Goal: Task Accomplishment & Management: Use online tool/utility

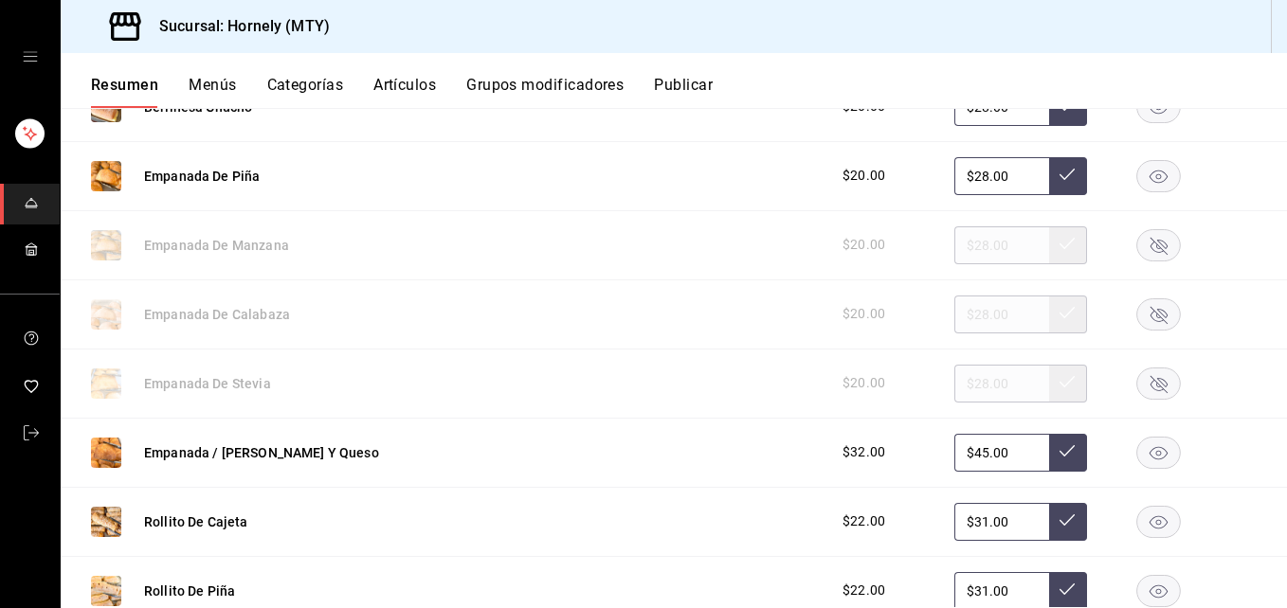
scroll to position [853, 0]
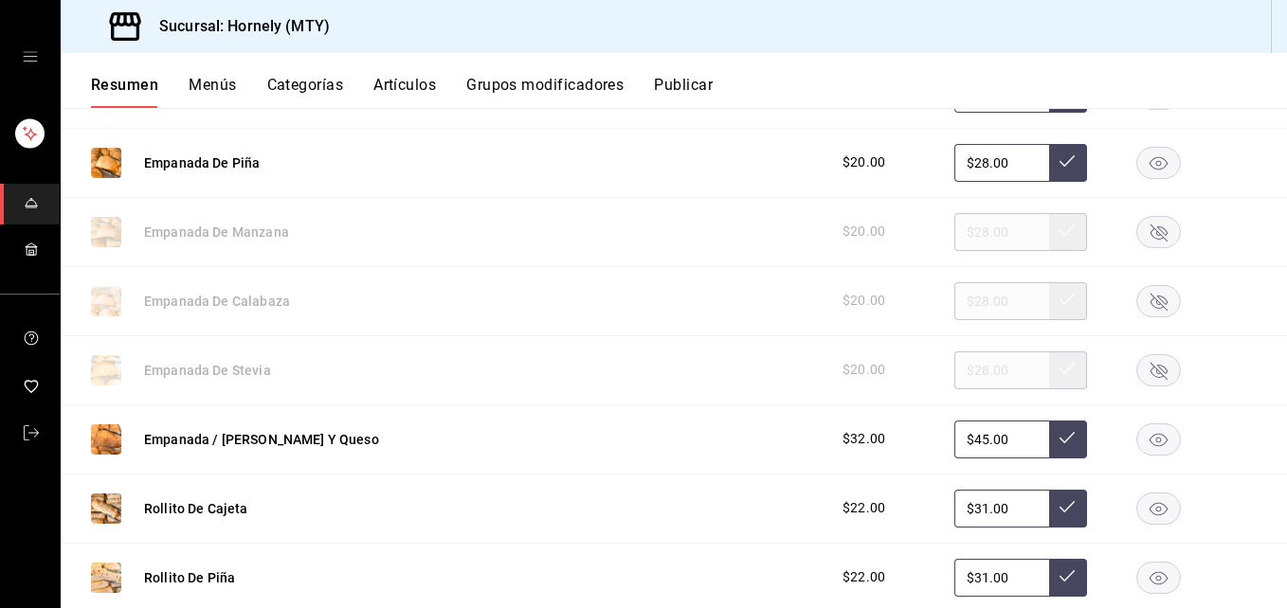
drag, startPoint x: 1145, startPoint y: 165, endPoint x: 1131, endPoint y: 169, distance: 14.7
click at [965, 163] on icon "button" at bounding box center [1158, 162] width 18 height 13
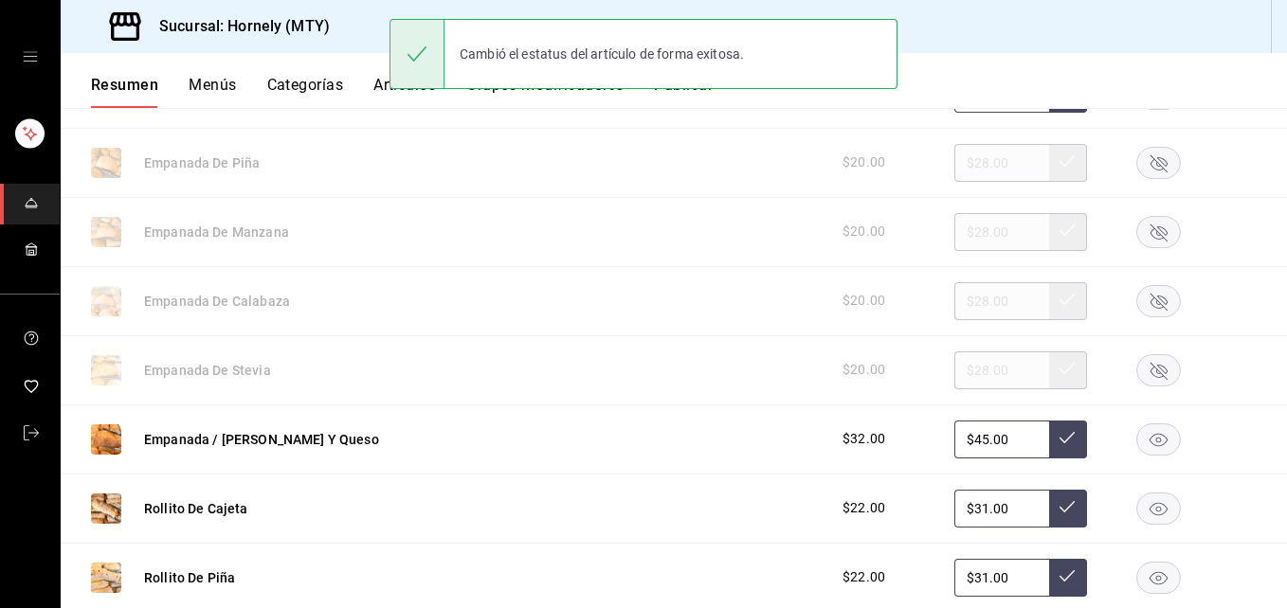
scroll to position [1137, 0]
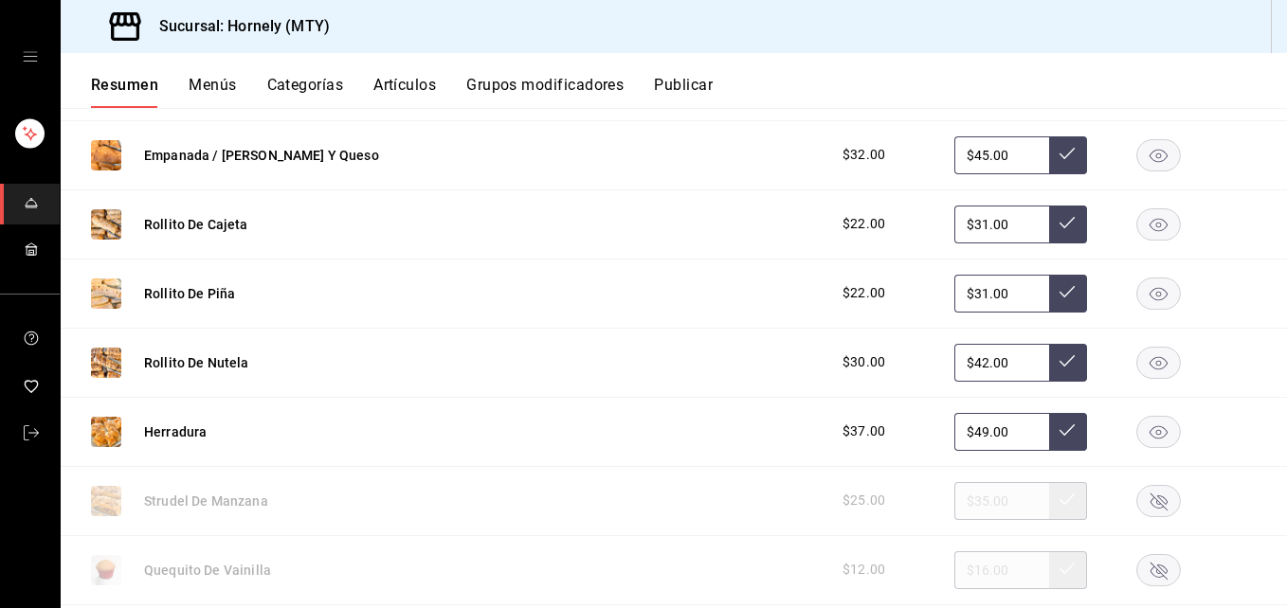
click at [965, 229] on icon "button" at bounding box center [1158, 224] width 18 height 13
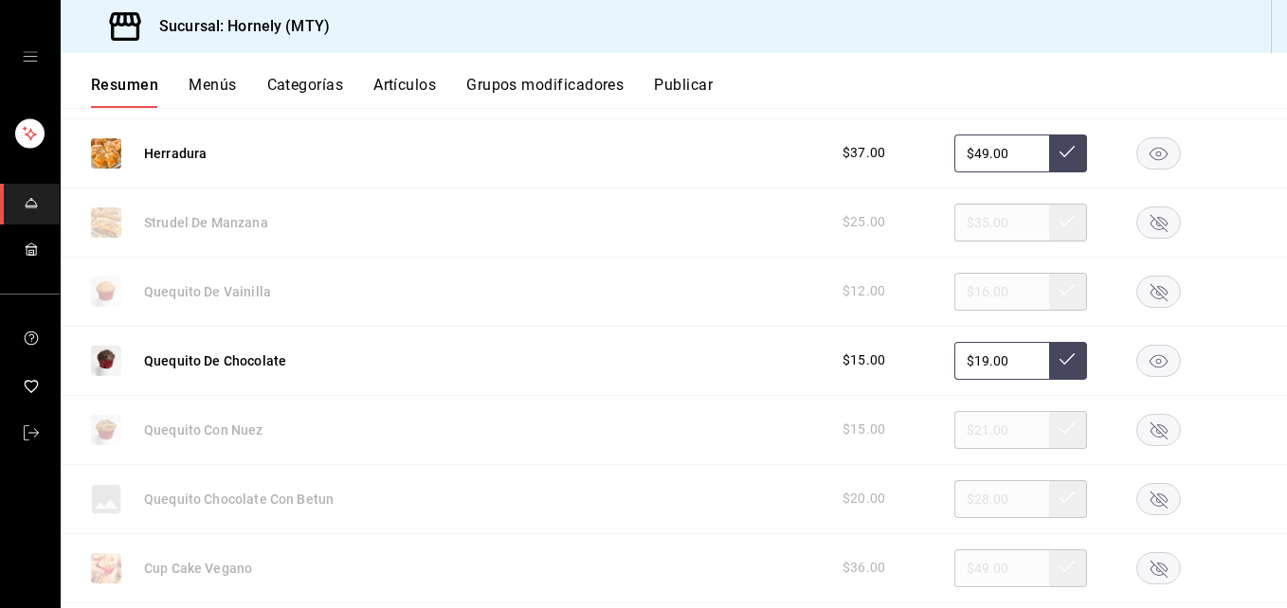
scroll to position [1421, 0]
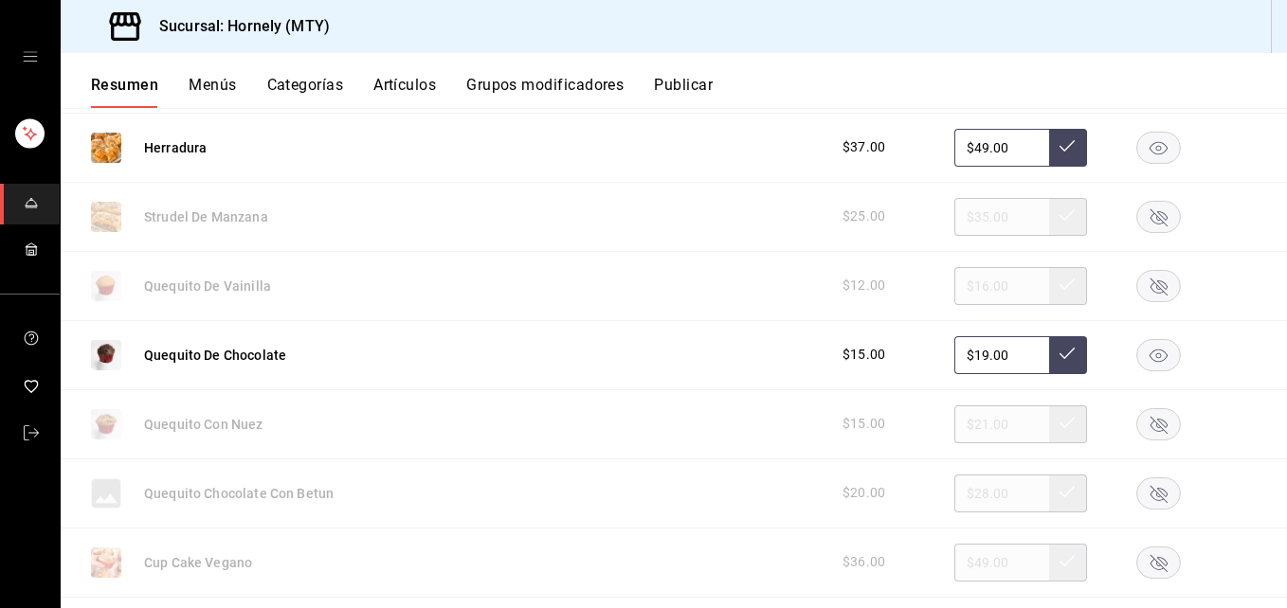
click at [965, 350] on rect "button" at bounding box center [1159, 354] width 44 height 31
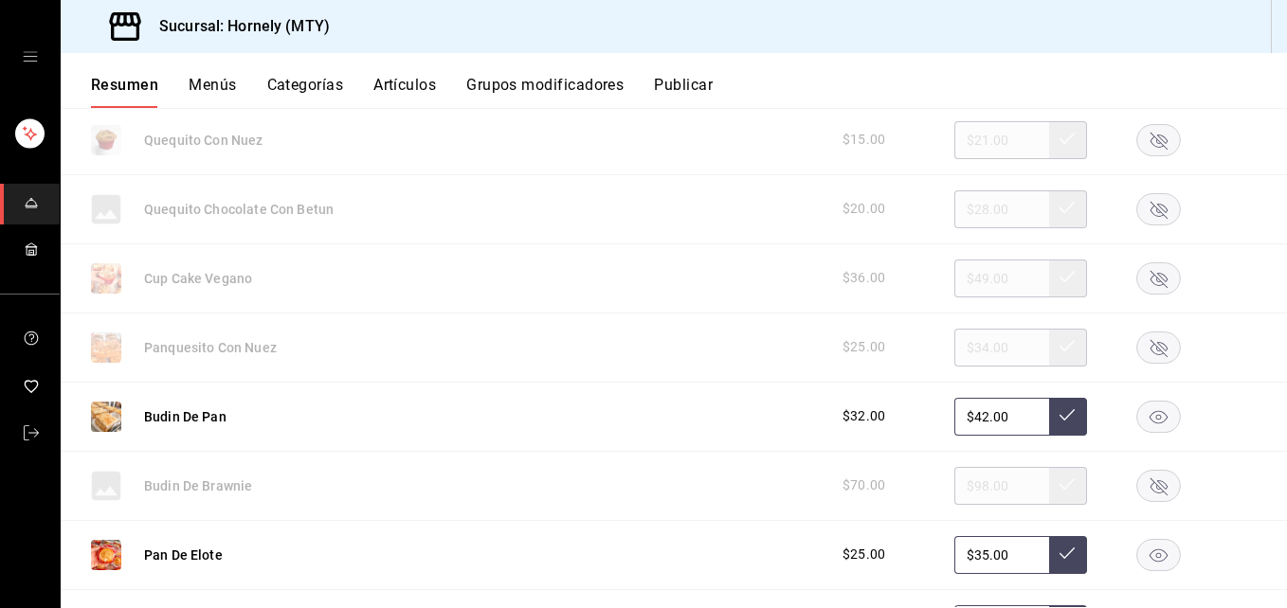
scroll to position [1989, 0]
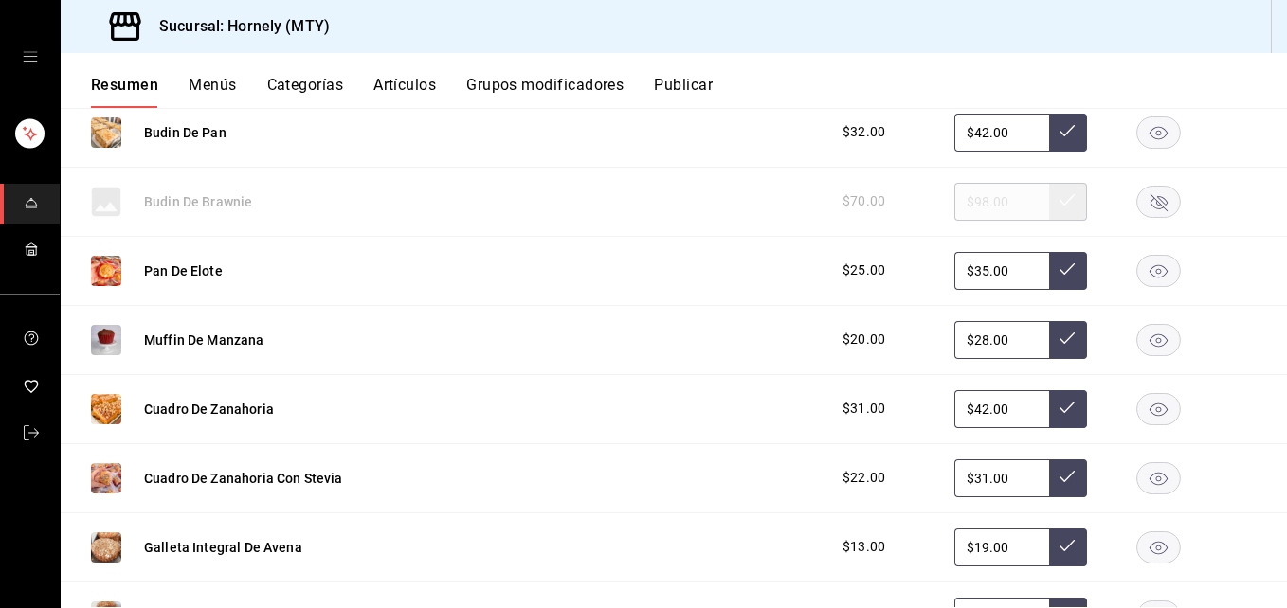
click at [965, 272] on rect "button" at bounding box center [1159, 270] width 44 height 31
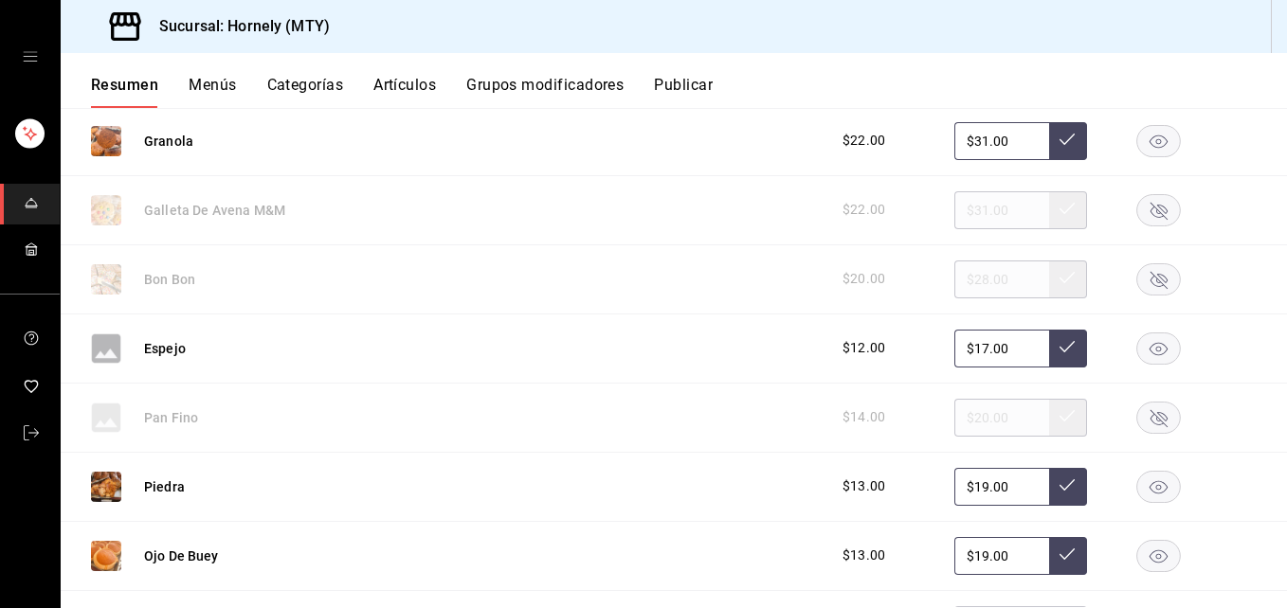
scroll to position [2558, 0]
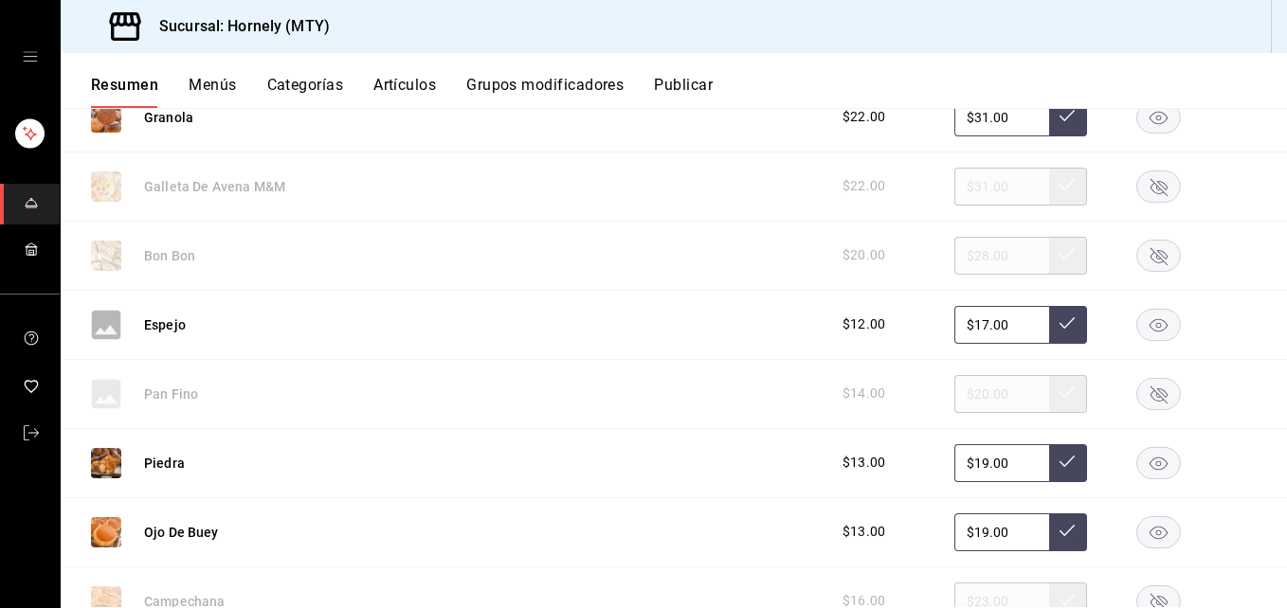
click at [965, 252] on rect "button" at bounding box center [1159, 255] width 44 height 31
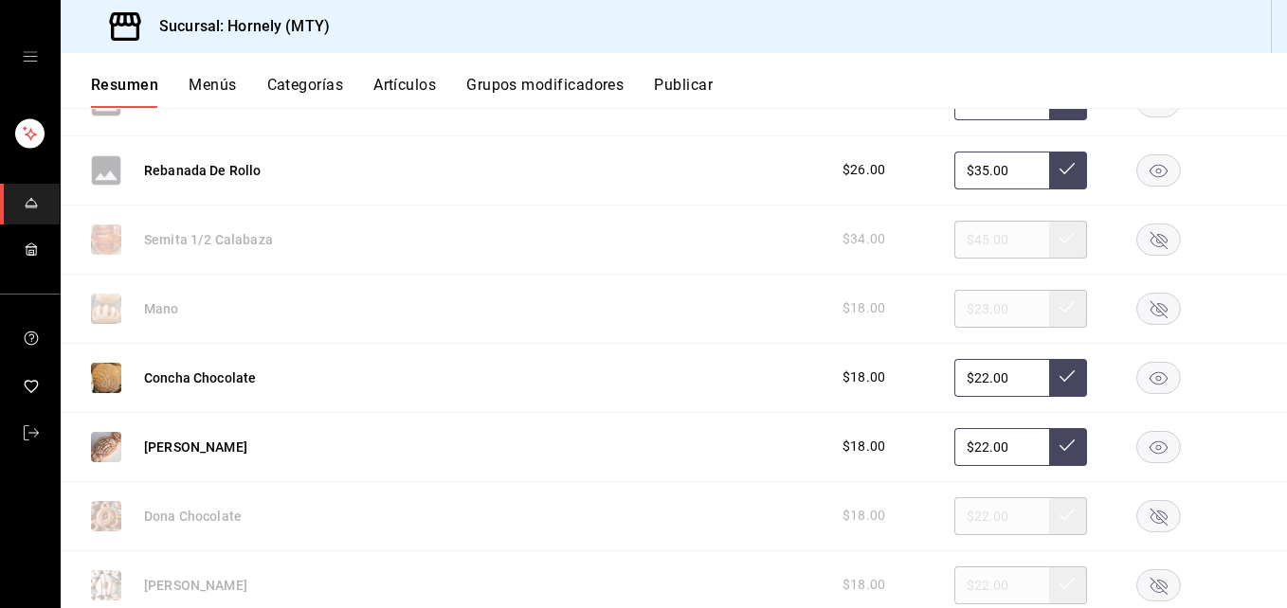
scroll to position [3979, 0]
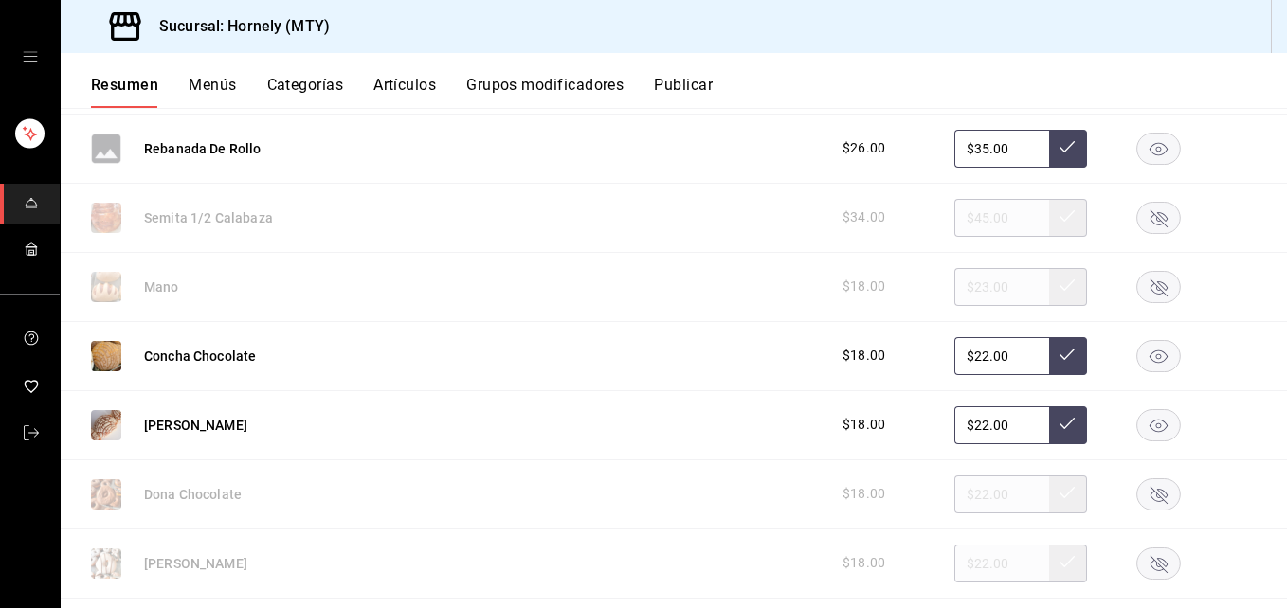
click at [965, 220] on rect "button" at bounding box center [1159, 217] width 44 height 31
click at [965, 222] on rect "button" at bounding box center [1159, 217] width 44 height 31
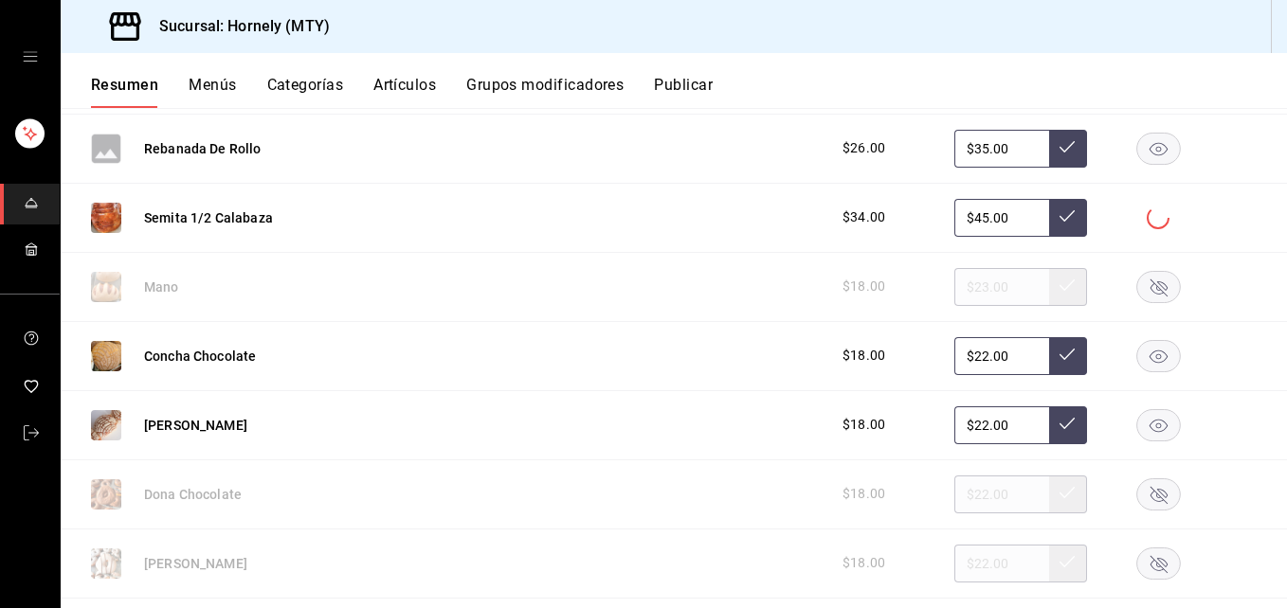
scroll to position [4263, 0]
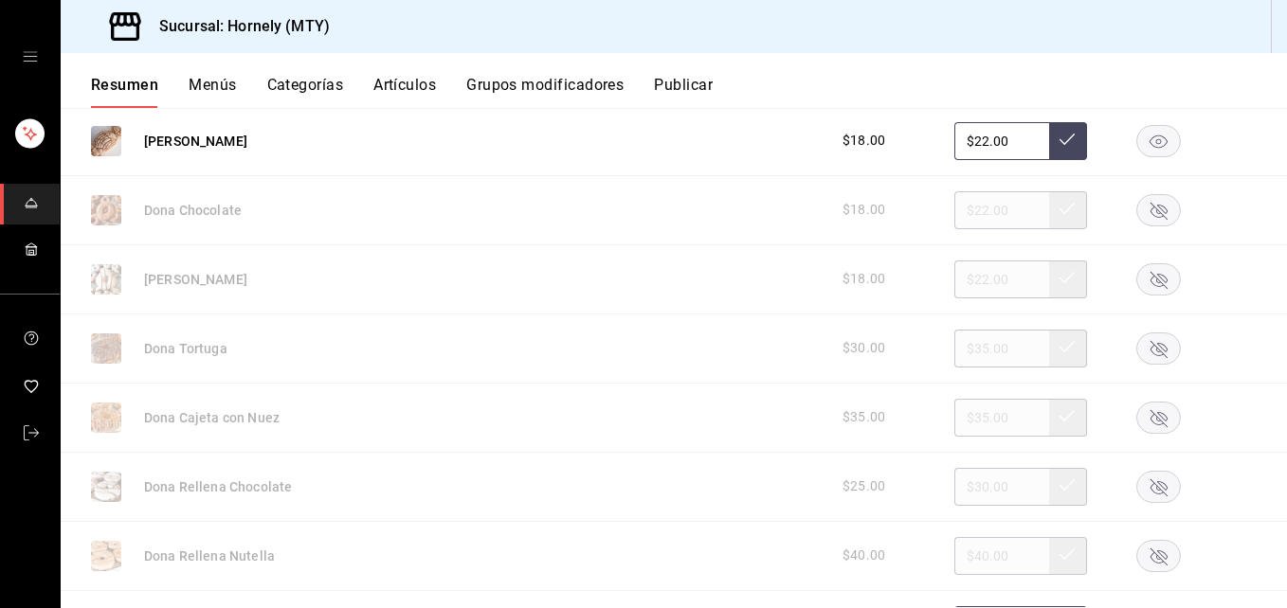
click at [965, 217] on rect "button" at bounding box center [1159, 209] width 44 height 31
click at [965, 279] on rect "button" at bounding box center [1159, 278] width 44 height 31
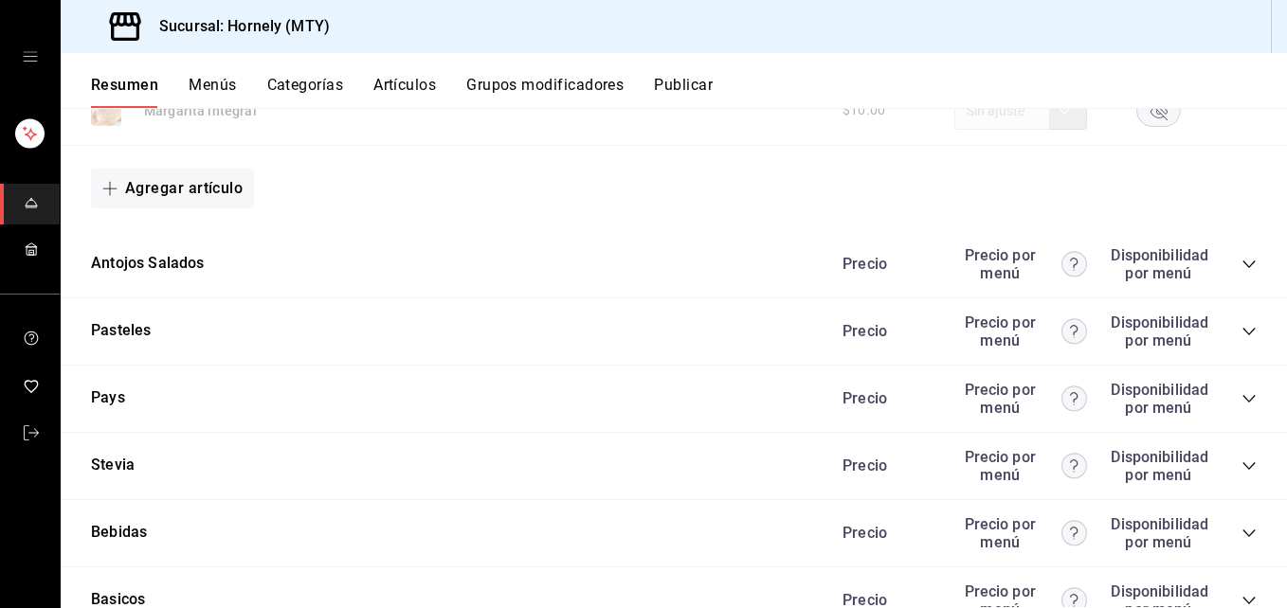
scroll to position [5968, 0]
click at [965, 260] on icon "collapse-category-row" at bounding box center [1248, 263] width 15 height 15
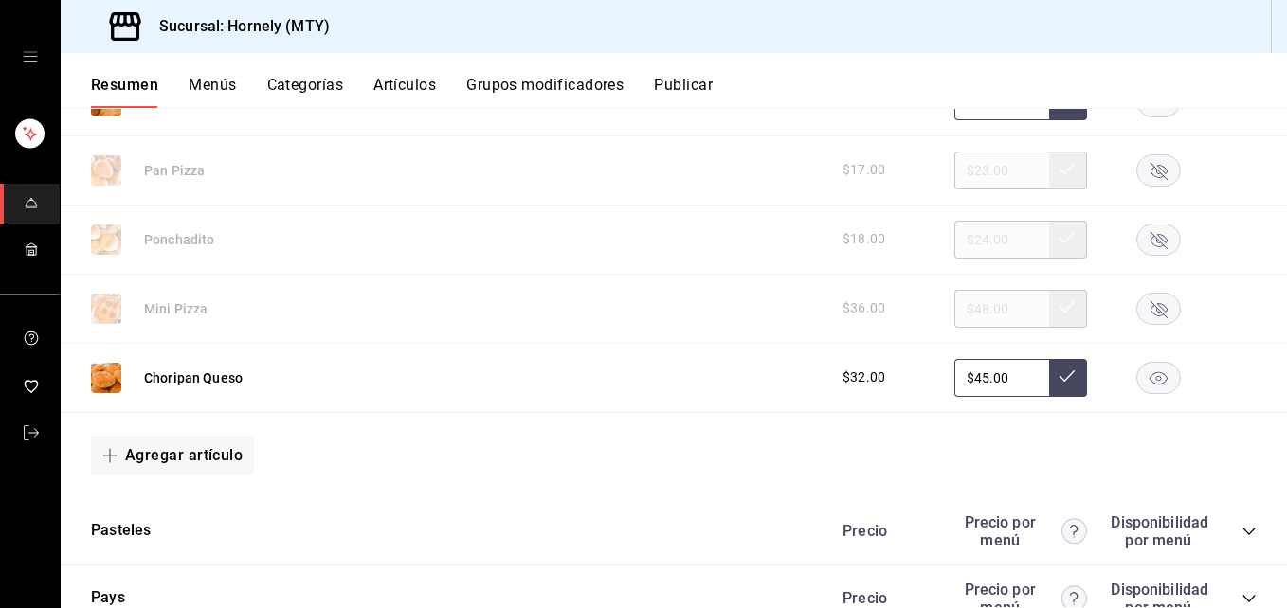
scroll to position [6253, 0]
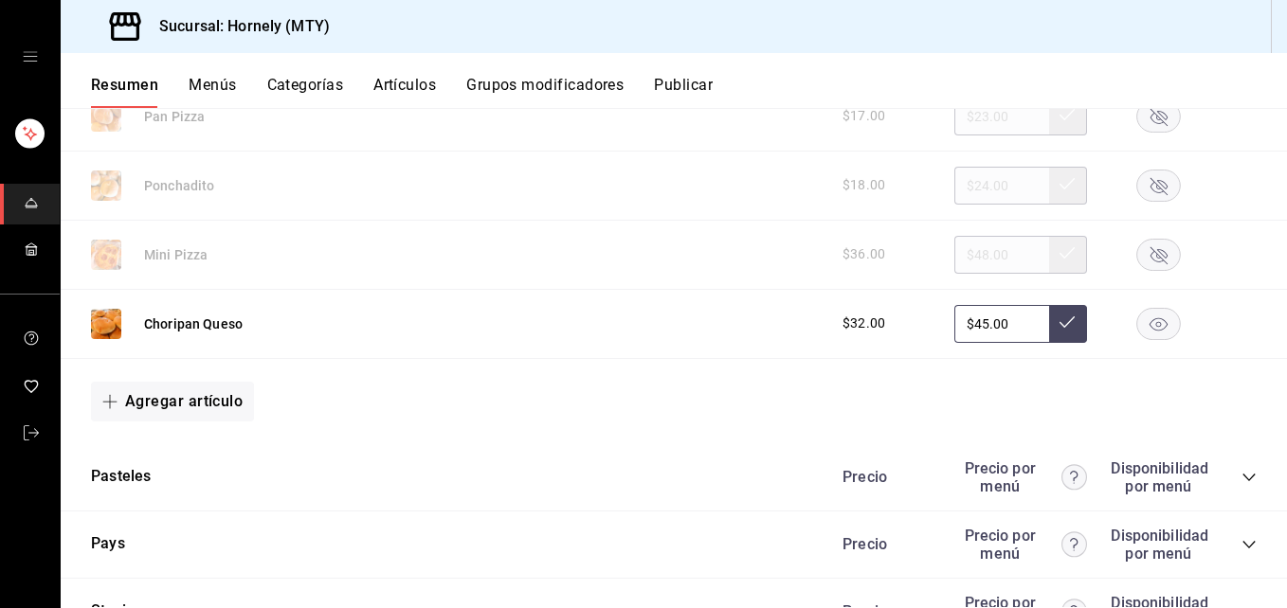
click at [965, 316] on rect "button" at bounding box center [1159, 323] width 44 height 31
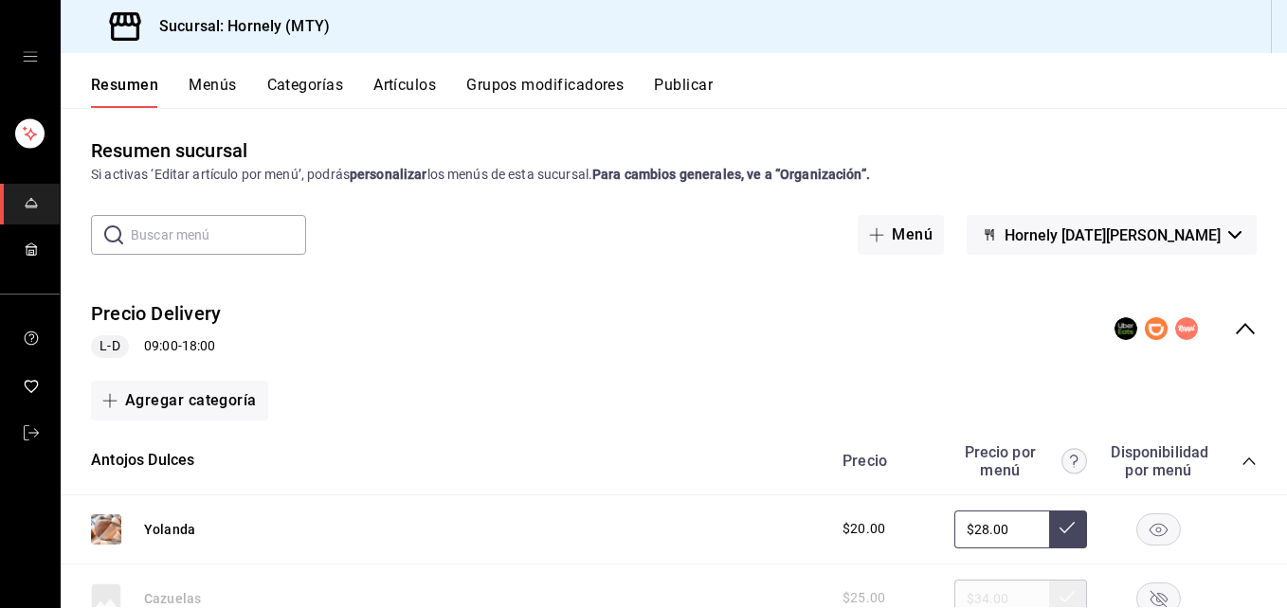
scroll to position [0, 0]
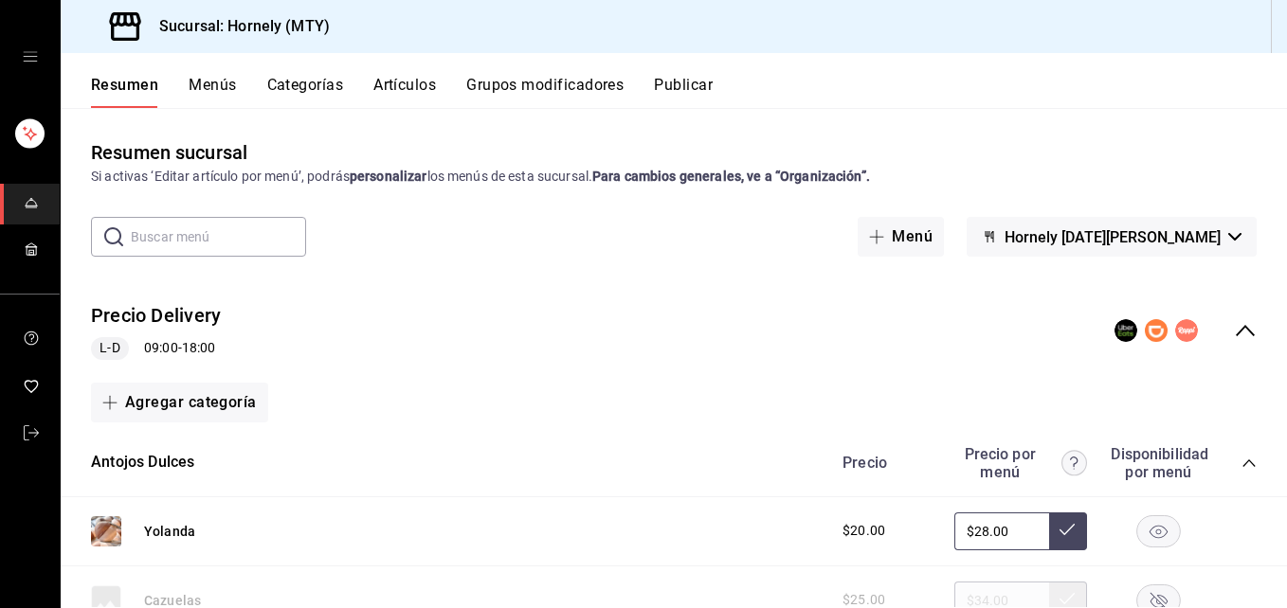
click at [705, 91] on button "Publicar" at bounding box center [683, 92] width 59 height 32
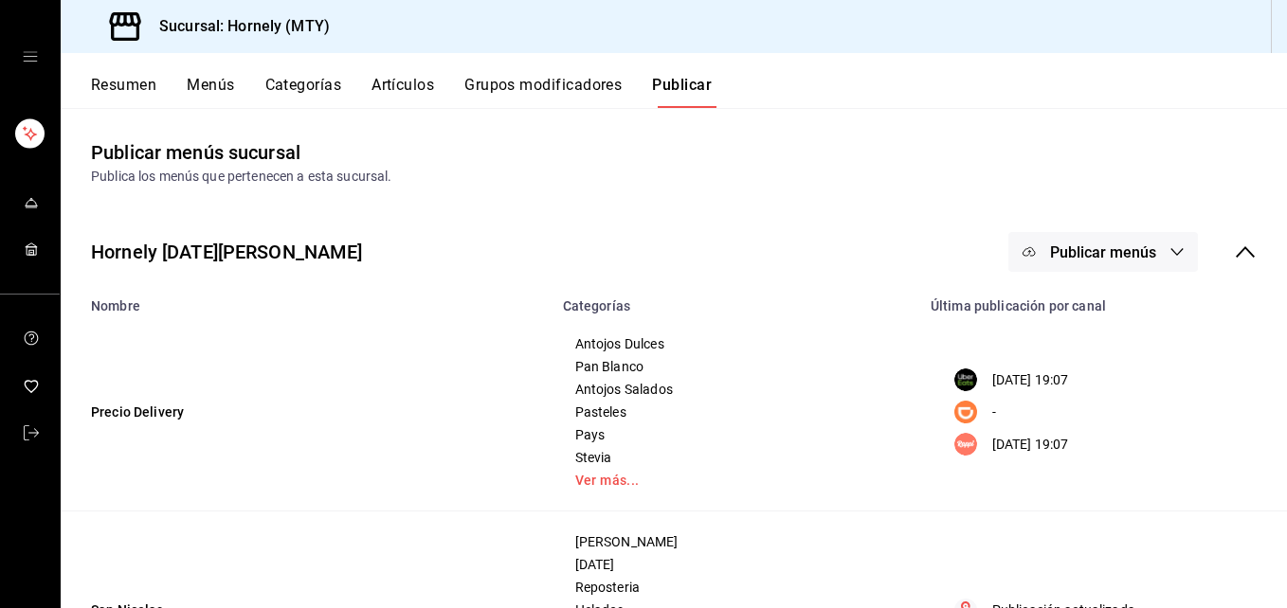
click at [965, 249] on button "Publicar menús" at bounding box center [1102, 252] width 189 height 40
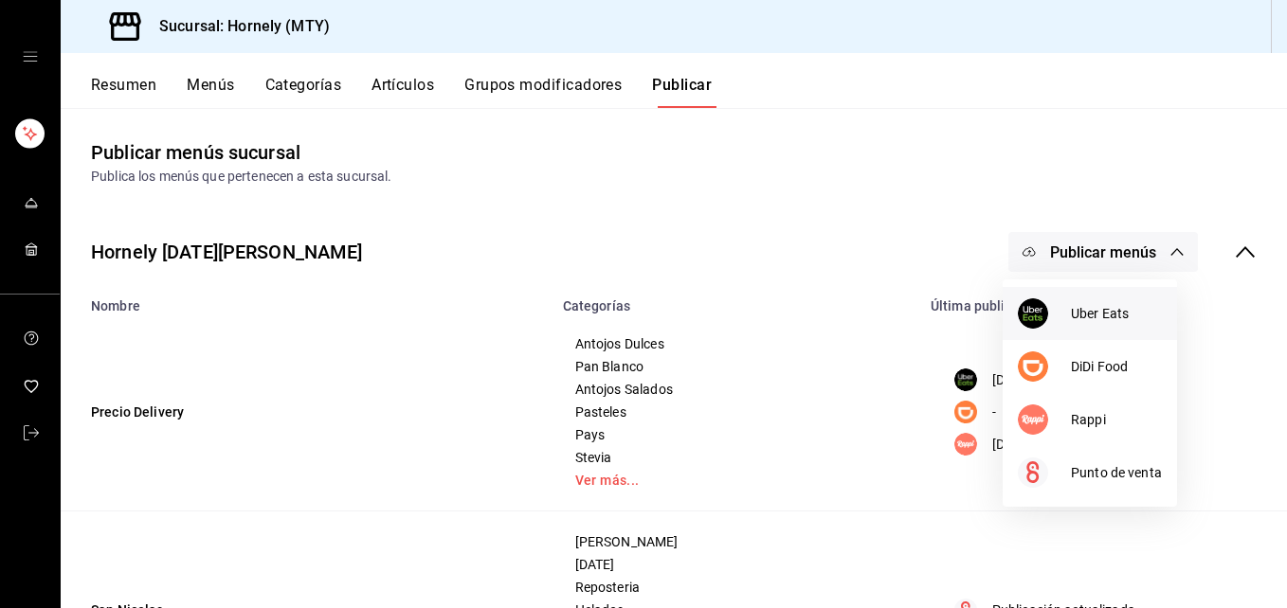
click at [965, 315] on div at bounding box center [1043, 313] width 53 height 30
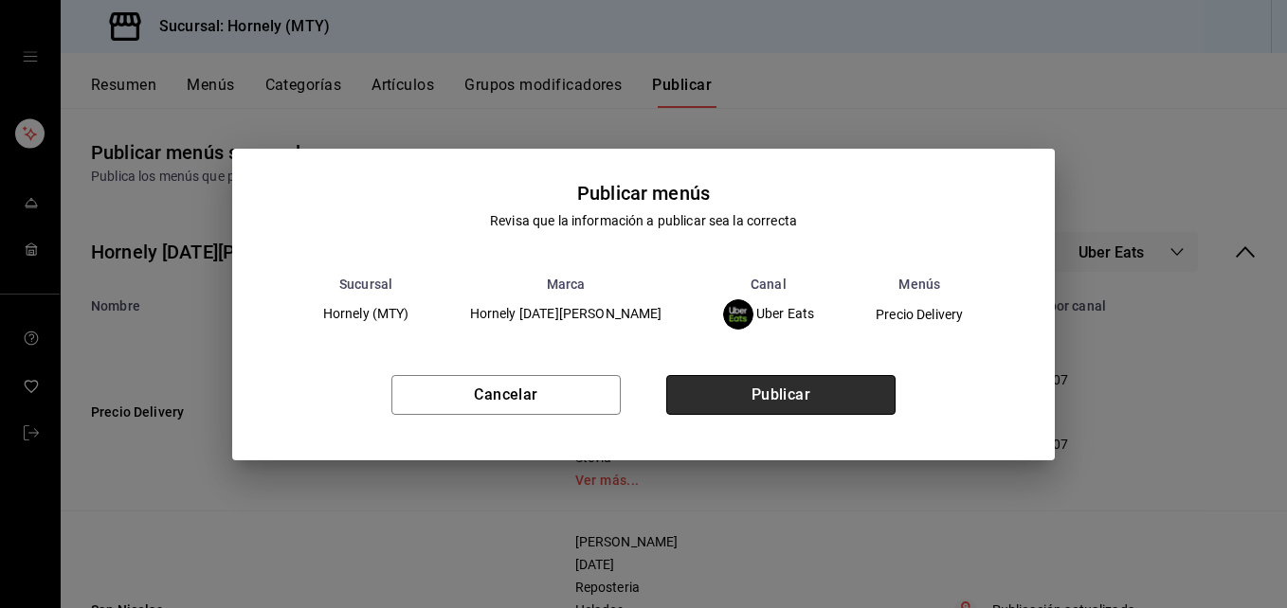
click at [851, 391] on button "Publicar" at bounding box center [780, 395] width 229 height 40
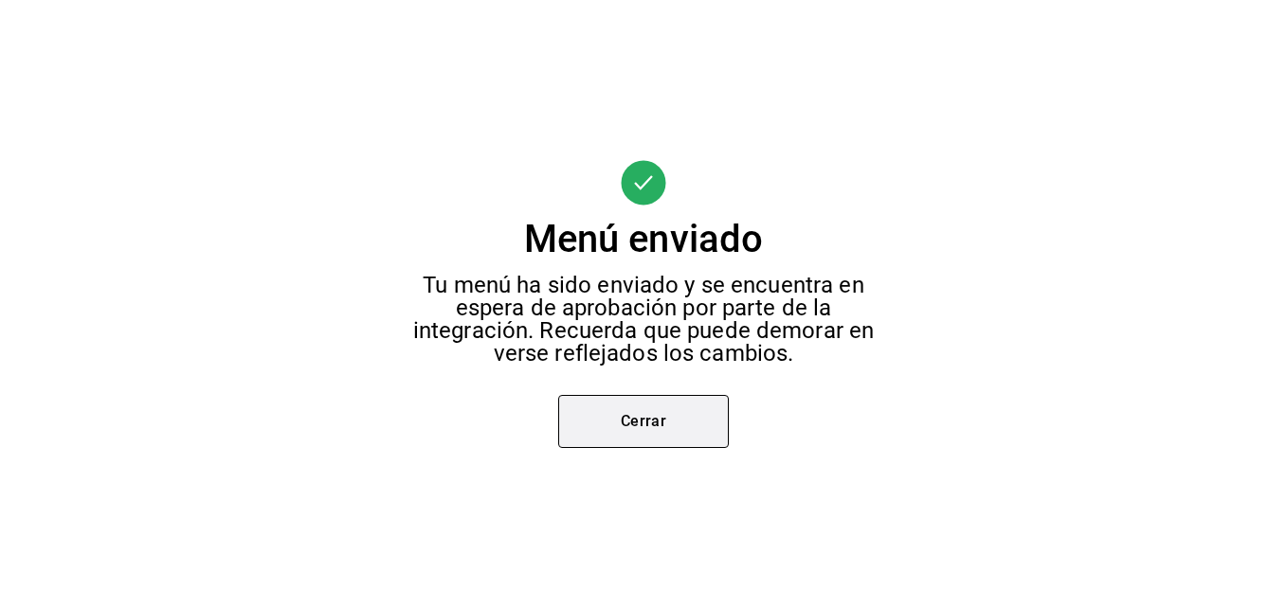
click at [643, 427] on button "Cerrar" at bounding box center [643, 421] width 171 height 53
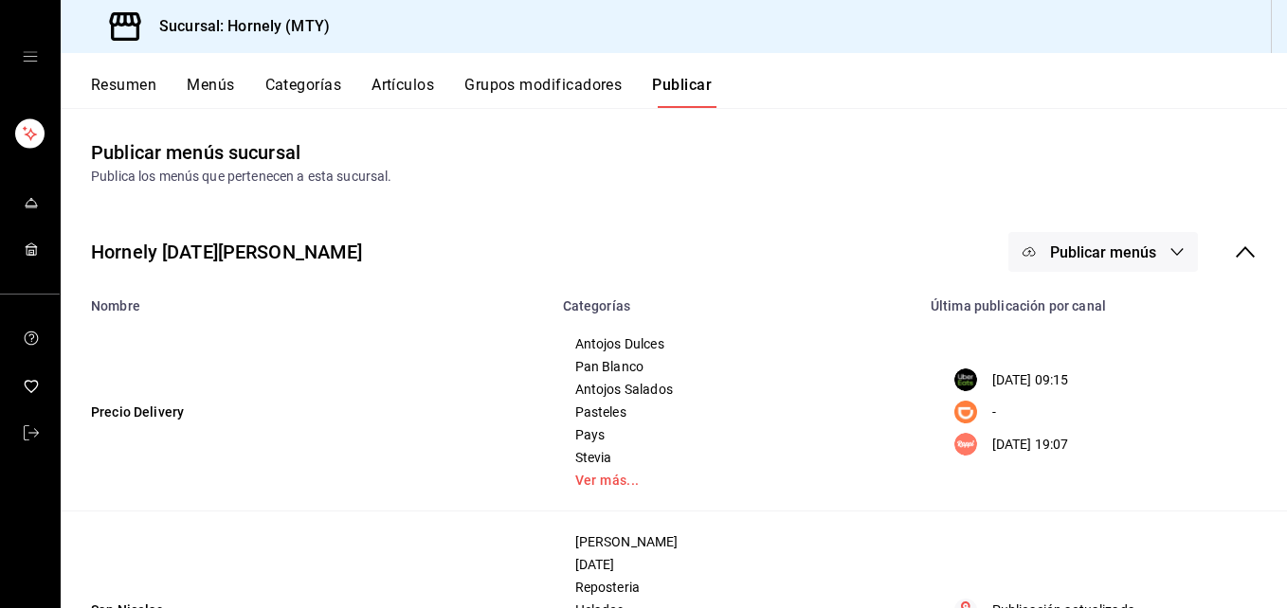
click at [965, 253] on button "Publicar menús" at bounding box center [1102, 252] width 189 height 40
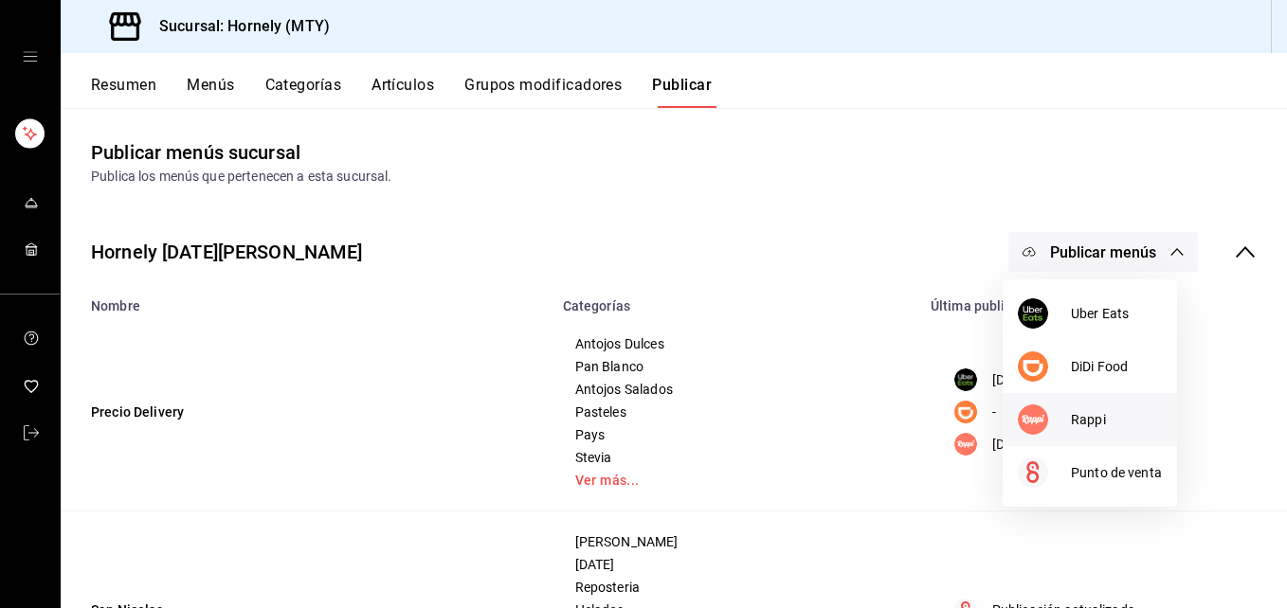
click at [965, 419] on img at bounding box center [1032, 420] width 30 height 30
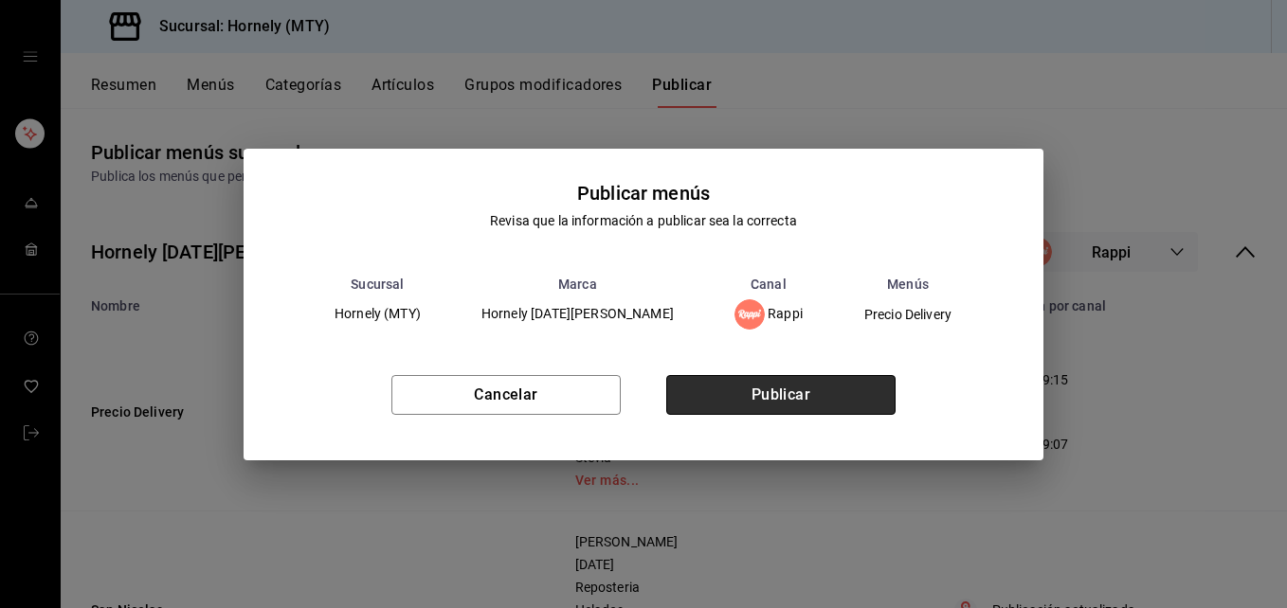
click at [811, 387] on button "Publicar" at bounding box center [780, 395] width 229 height 40
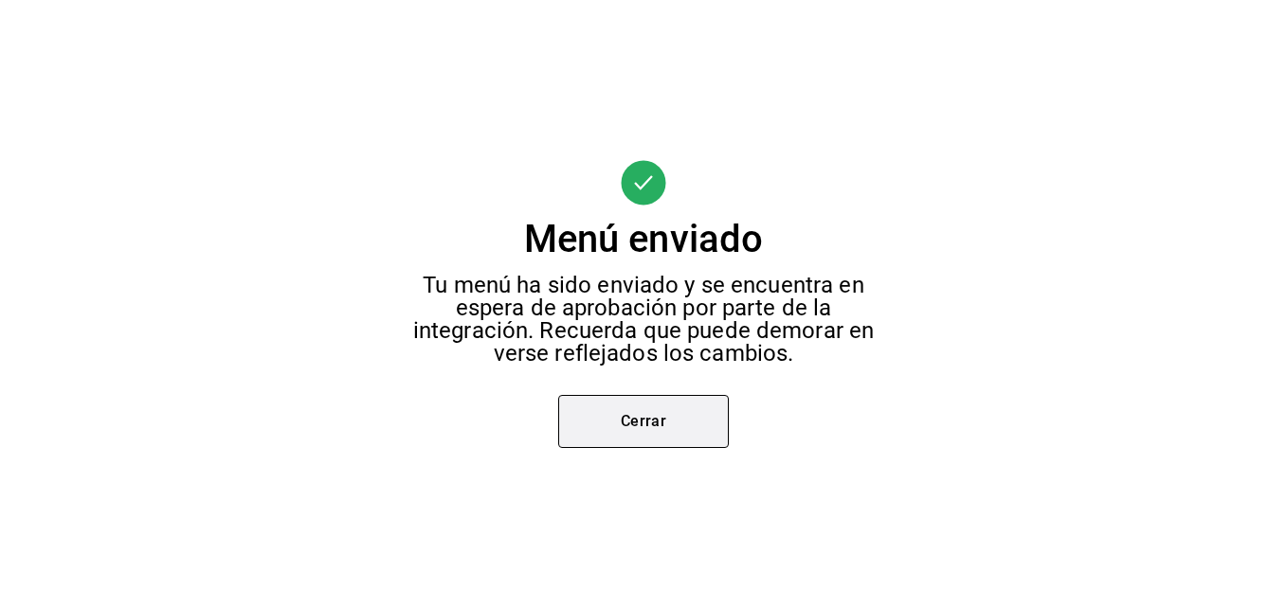
click at [696, 419] on button "Cerrar" at bounding box center [643, 421] width 171 height 53
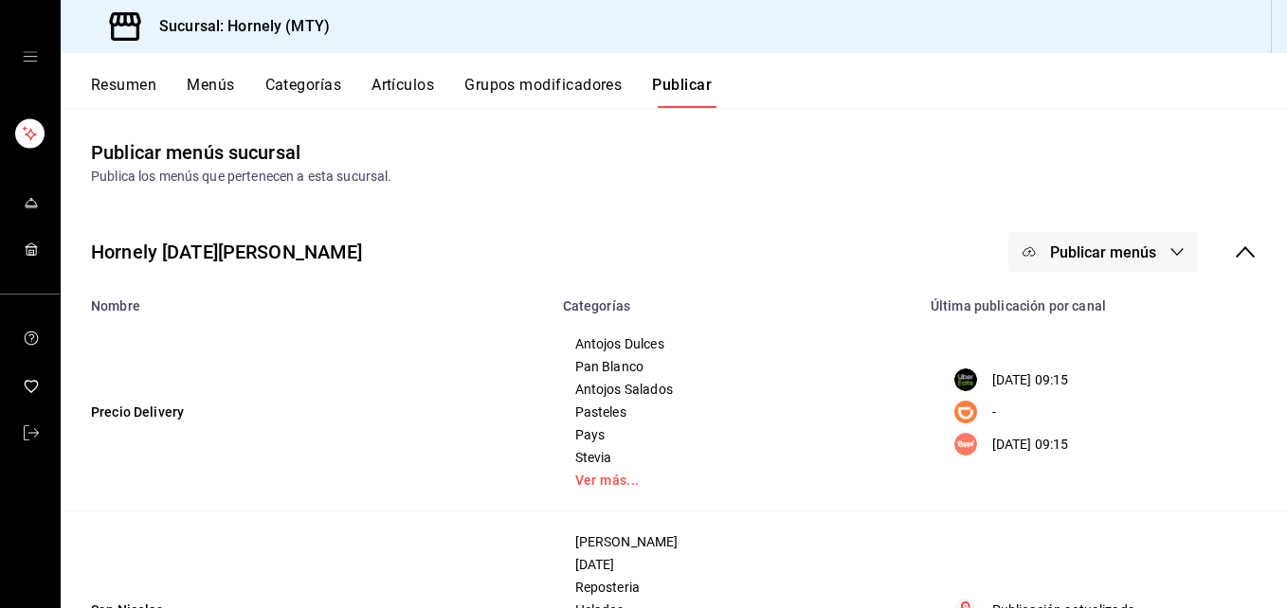
click at [965, 243] on span "Publicar menús" at bounding box center [1103, 252] width 106 height 18
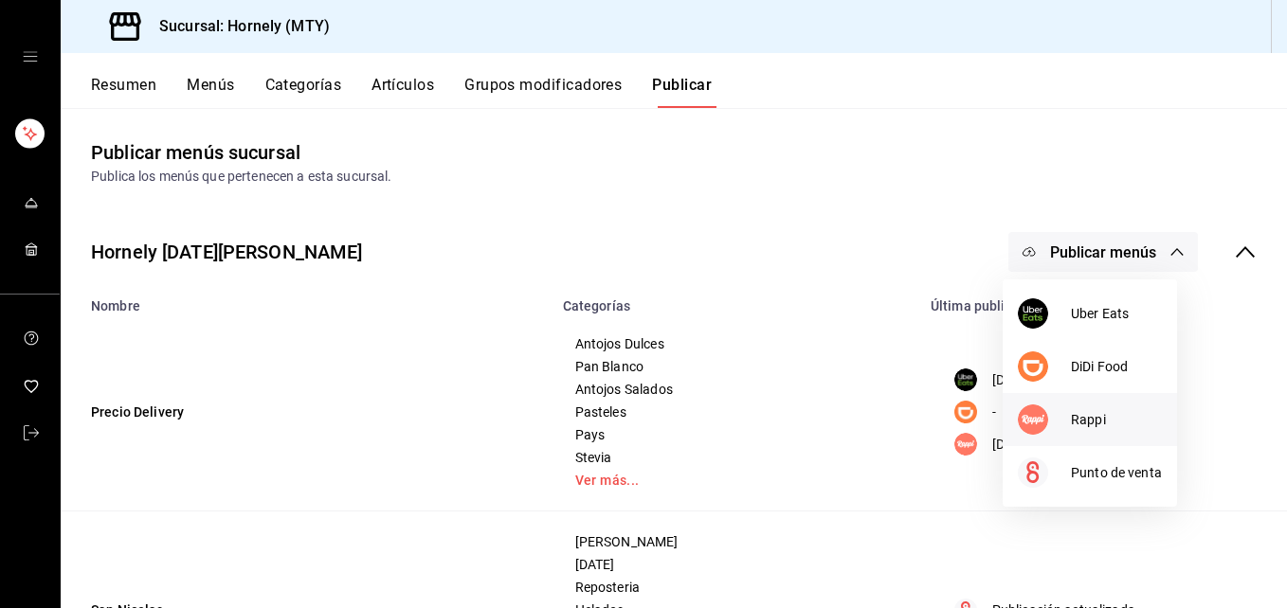
click at [965, 417] on img at bounding box center [1032, 420] width 30 height 30
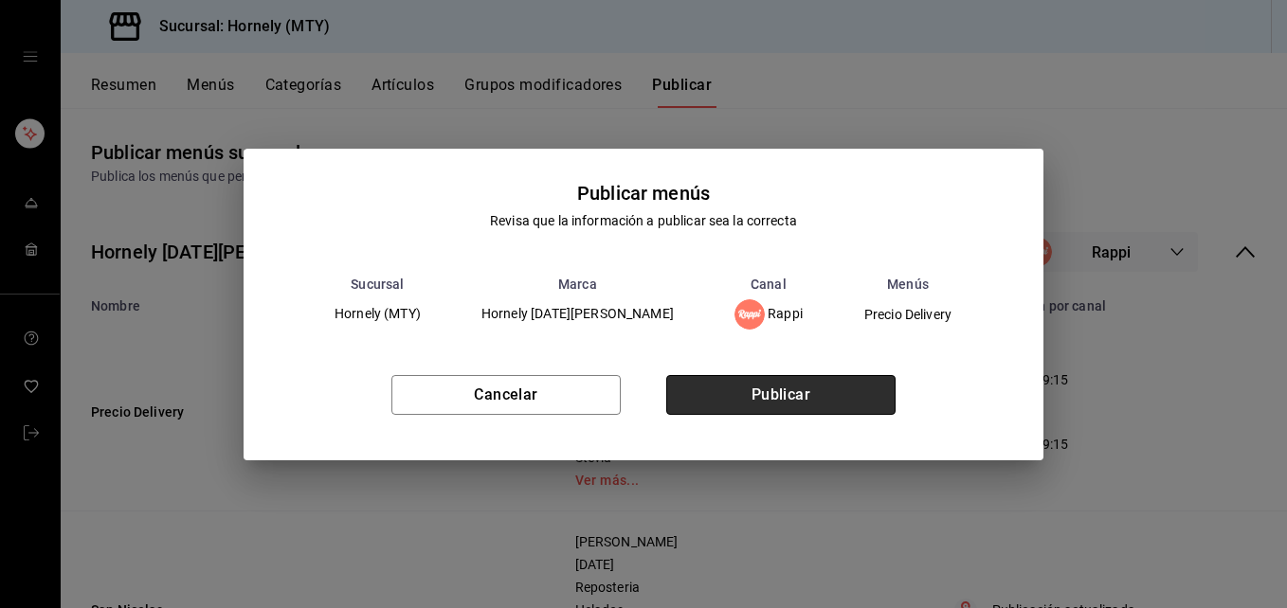
click at [783, 397] on button "Publicar" at bounding box center [780, 395] width 229 height 40
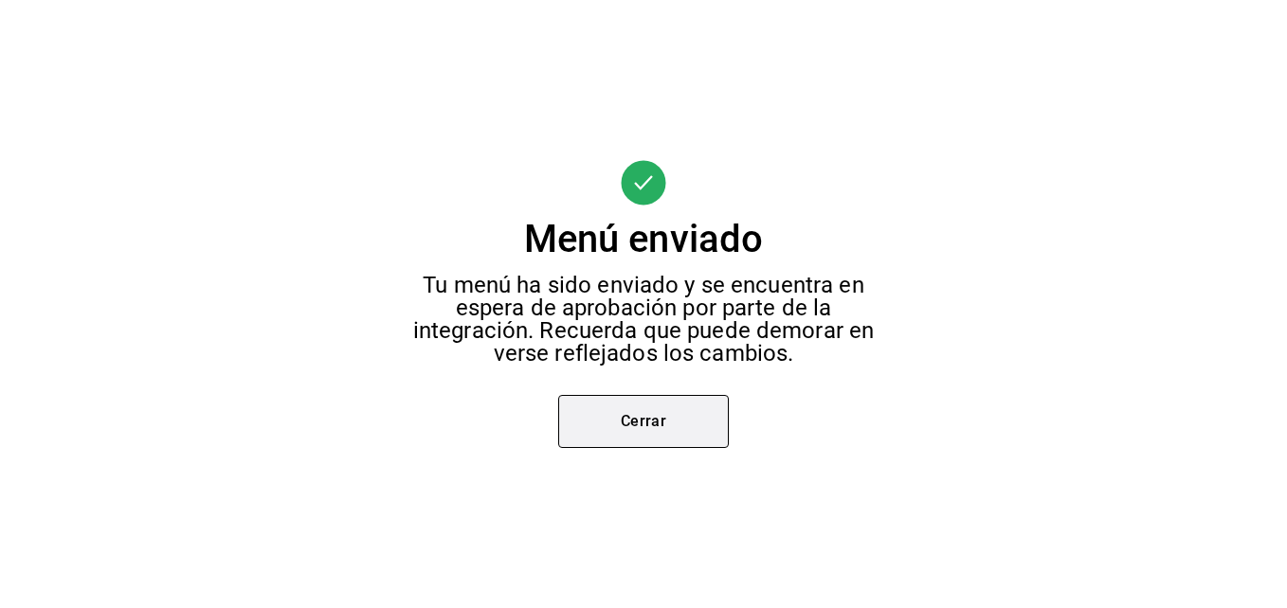
click at [703, 425] on button "Cerrar" at bounding box center [643, 421] width 171 height 53
